Goal: Obtain resource: Download file/media

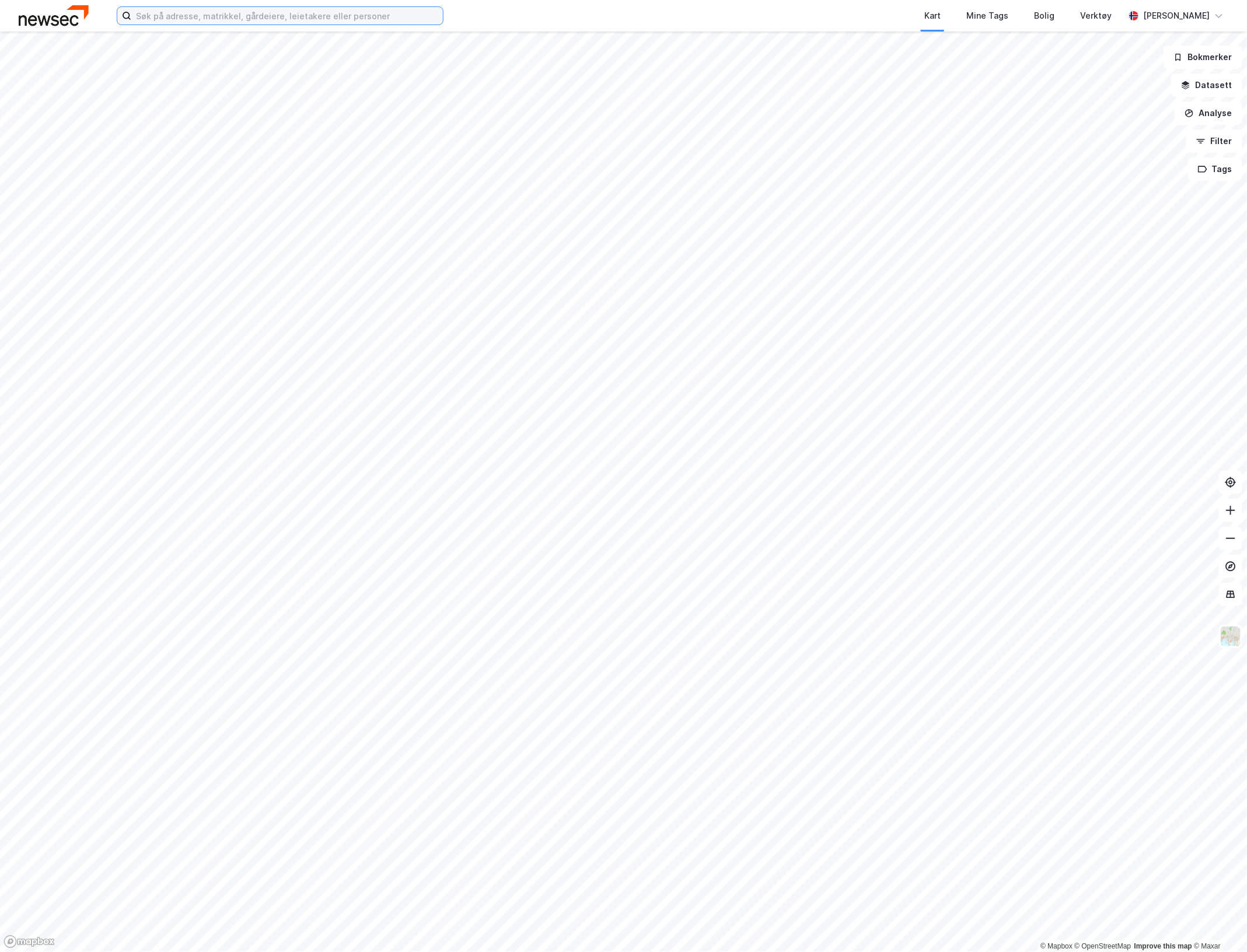
click at [157, 19] on input at bounding box center [286, 16] width 312 height 18
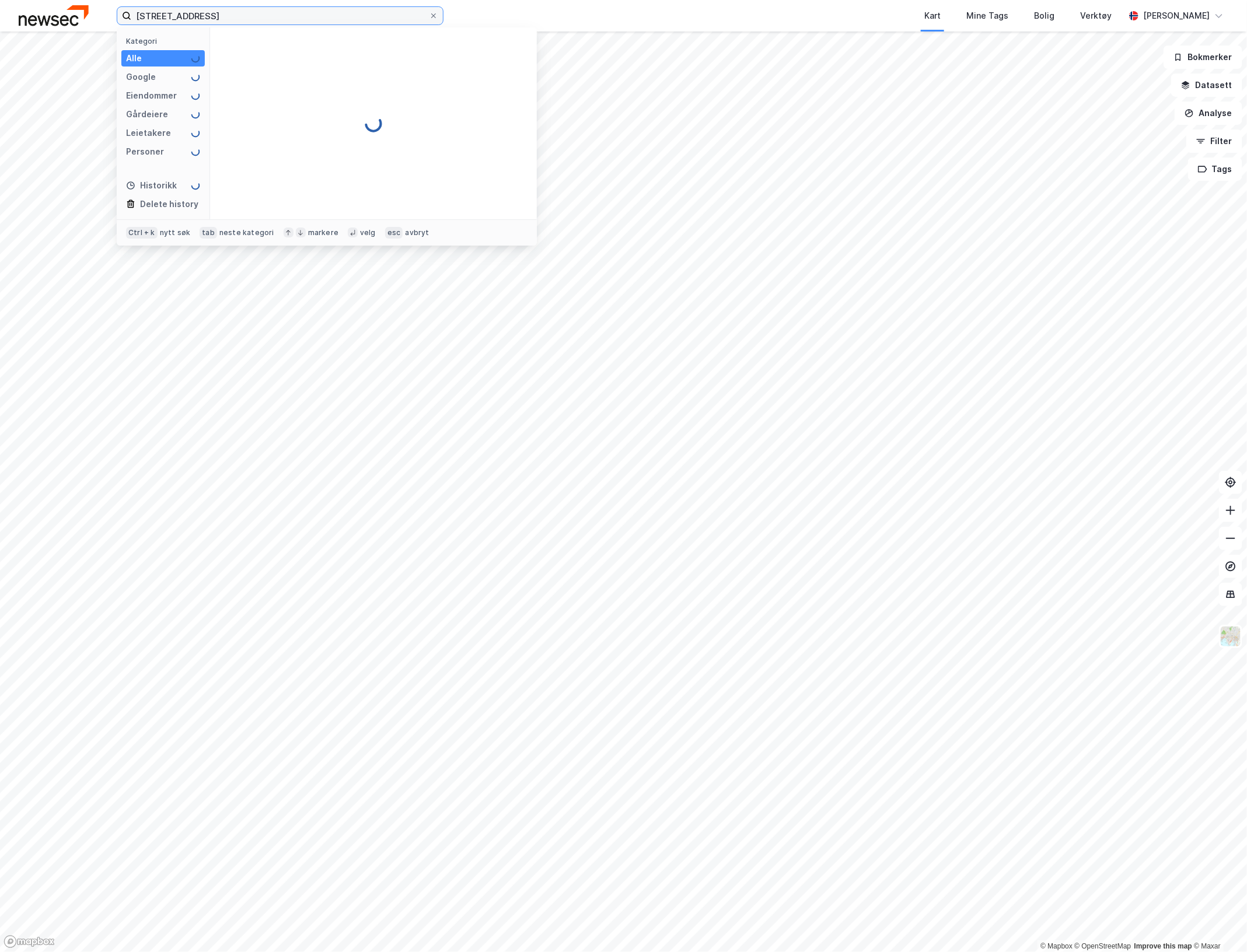
type input "[STREET_ADDRESS]"
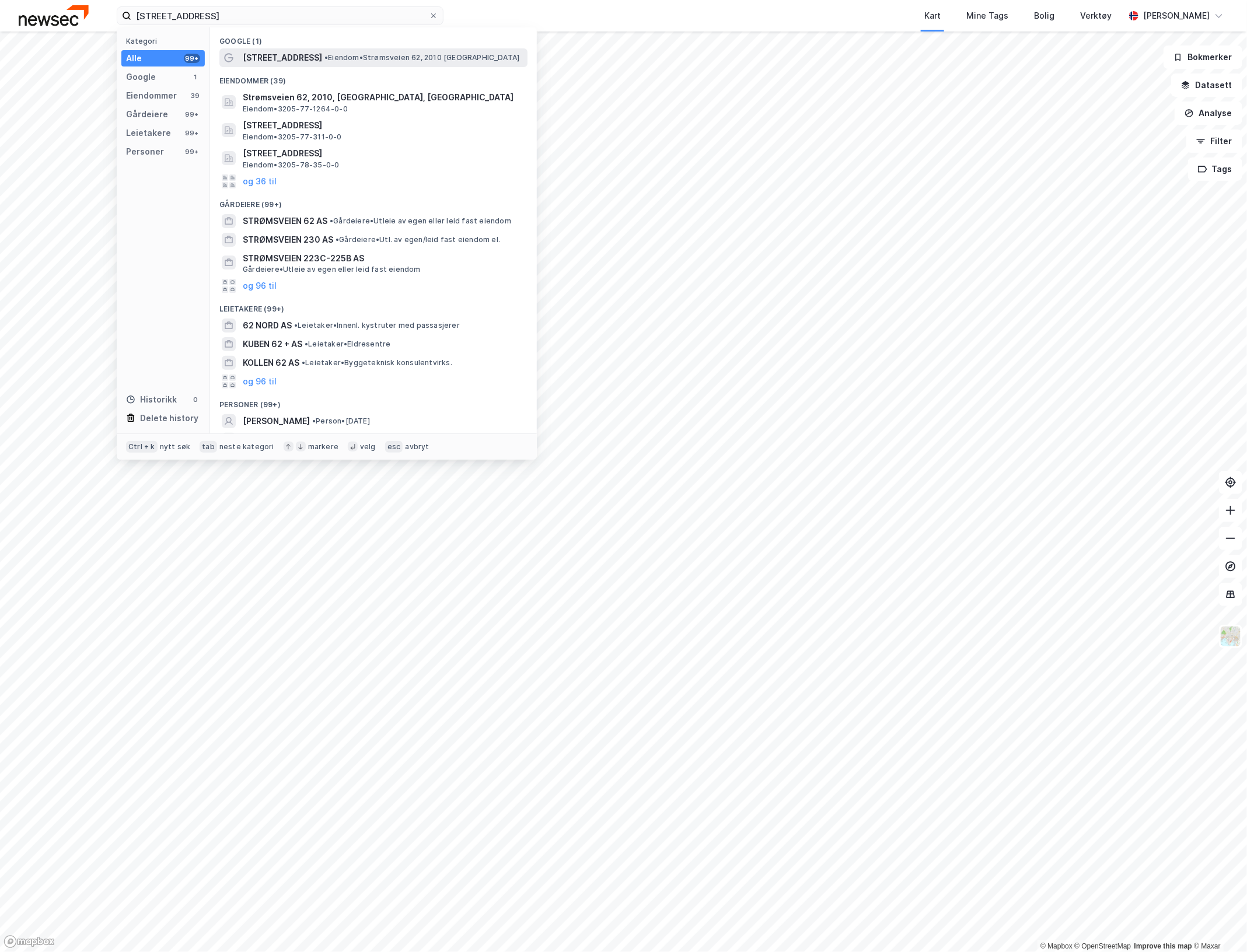
click at [286, 56] on span "[STREET_ADDRESS]" at bounding box center [282, 58] width 79 height 14
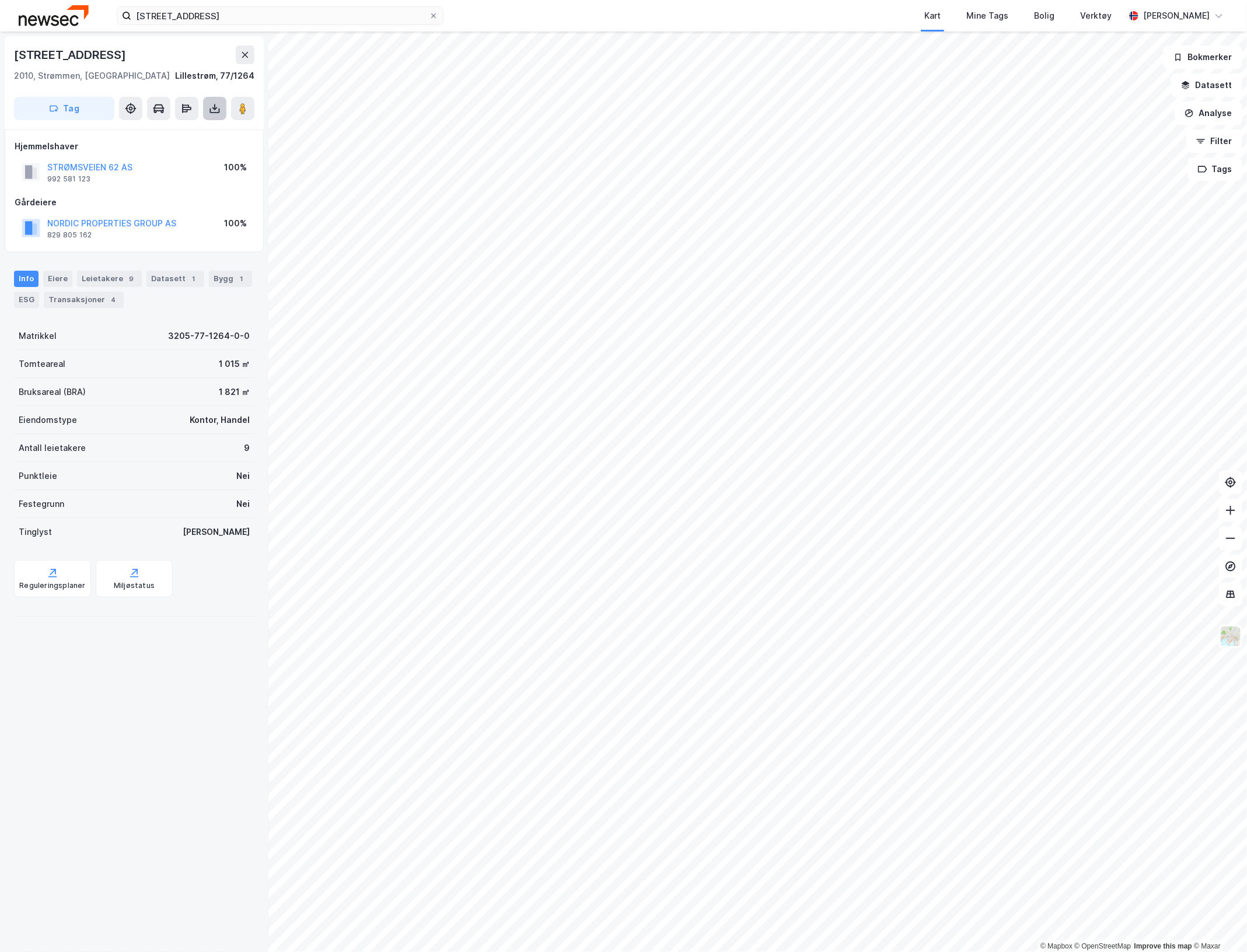
click at [212, 109] on icon at bounding box center [215, 108] width 12 height 12
click at [150, 132] on div "Last ned grunnbok" at bounding box center [157, 132] width 68 height 9
